Goal: Transaction & Acquisition: Purchase product/service

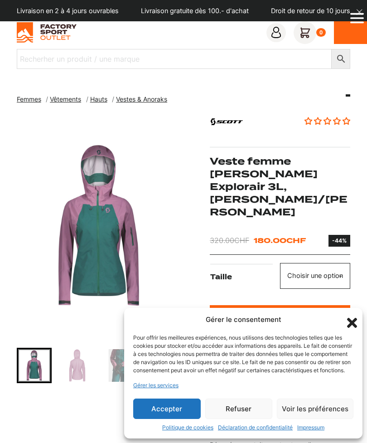
click at [353, 318] on icon "Fermer la boîte de dialogue" at bounding box center [352, 323] width 10 height 10
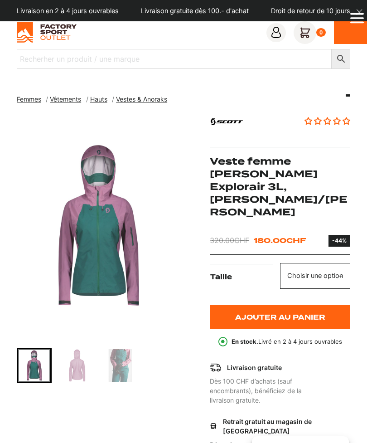
click at [84, 371] on img "Go to slide 2" at bounding box center [77, 365] width 32 height 32
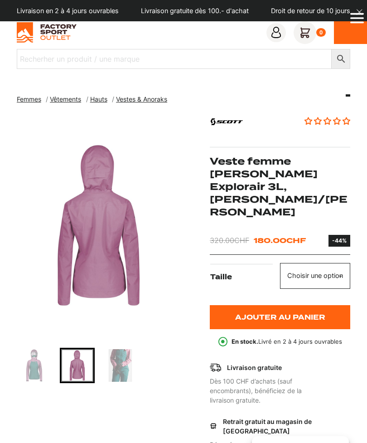
click at [125, 364] on img "Go to slide 3" at bounding box center [120, 365] width 32 height 32
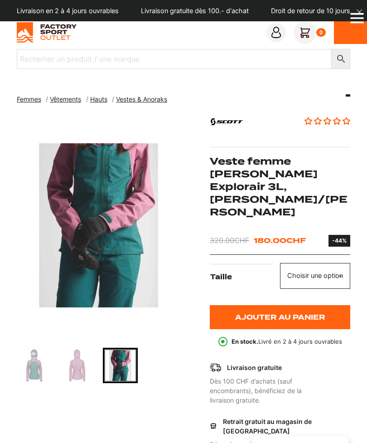
click at [362, 17] on icon "Open Menu" at bounding box center [357, 18] width 14 height 18
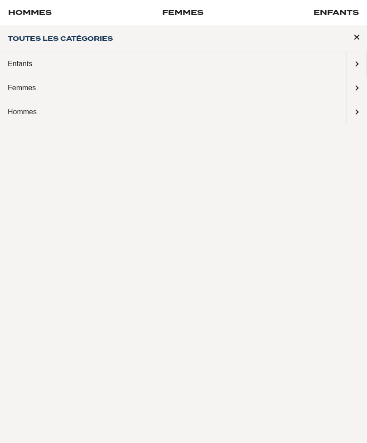
click at [361, 95] on span "Submenu: Femmes" at bounding box center [357, 88] width 20 height 24
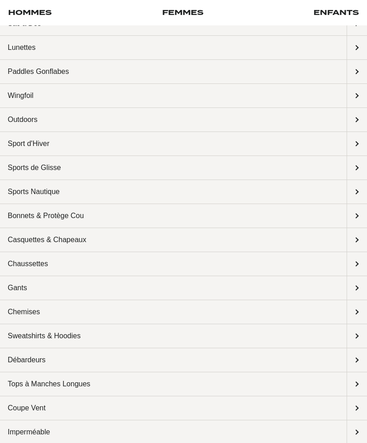
scroll to position [136, 0]
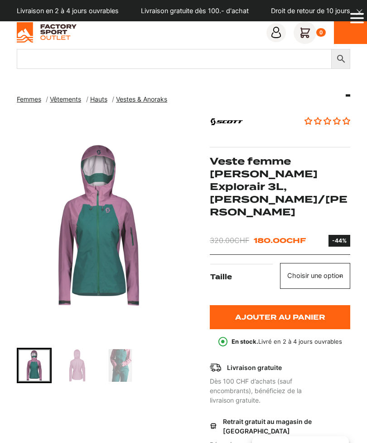
click at [106, 60] on input "Recherher un produit / une marque" at bounding box center [174, 59] width 315 height 20
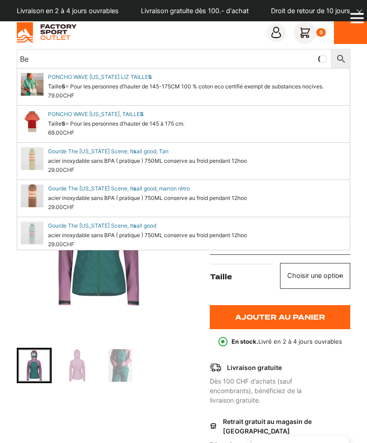
type input "B"
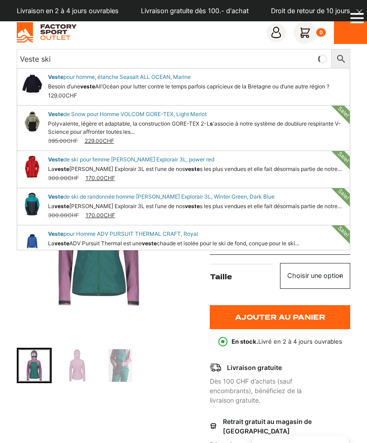
type input "Veste ski"
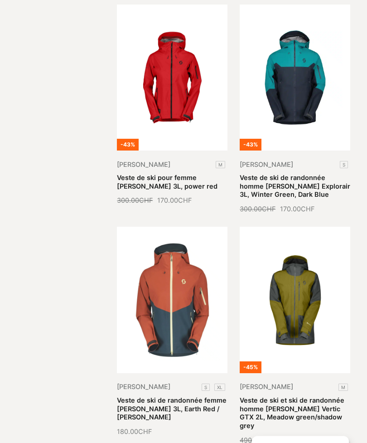
scroll to position [208, 0]
click at [172, 396] on link "Veste de ski de randonnée femme Scott Explorair 3L, Earth Red / Aruba Green" at bounding box center [172, 408] width 110 height 25
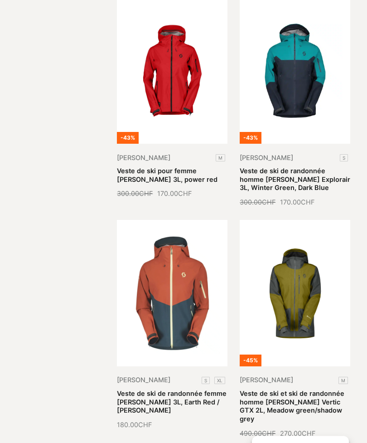
scroll to position [218, 0]
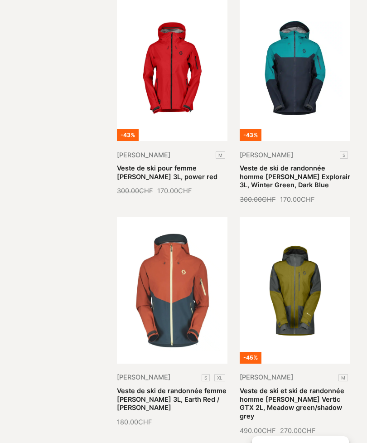
click at [179, 387] on link "Veste de ski de randonnée femme [PERSON_NAME] 3L, Earth Red / [PERSON_NAME]" at bounding box center [172, 399] width 110 height 25
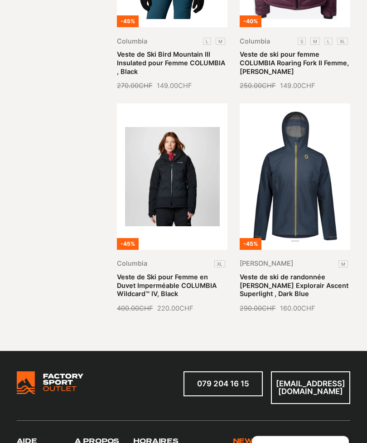
scroll to position [1013, 0]
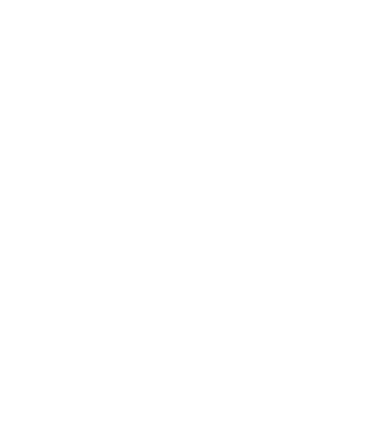
scroll to position [29, 0]
